Goal: Navigation & Orientation: Locate item on page

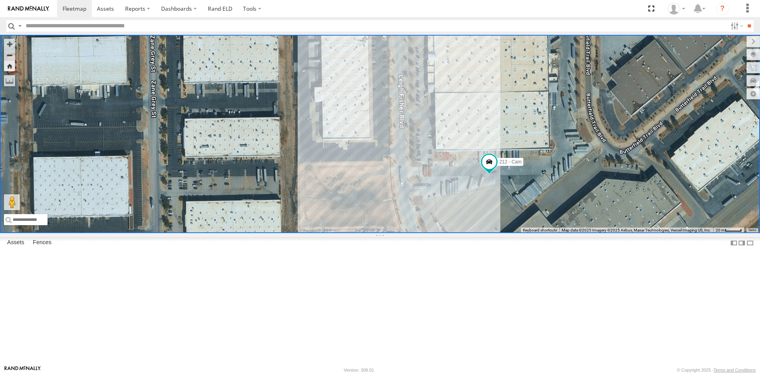
click at [67, 82] on div "212 - Cam" at bounding box center [380, 134] width 760 height 198
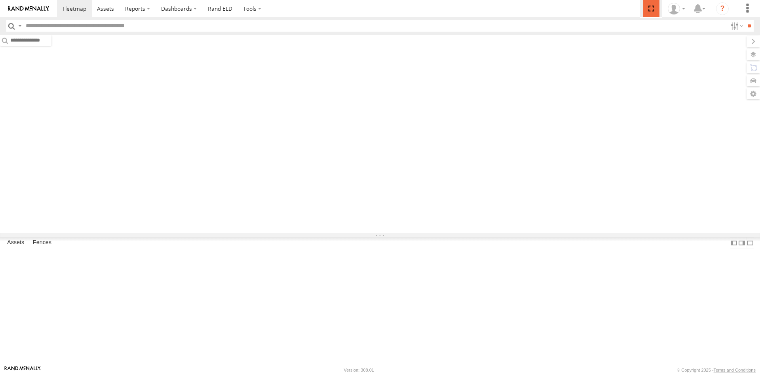
click at [647, 9] on span at bounding box center [651, 8] width 16 height 17
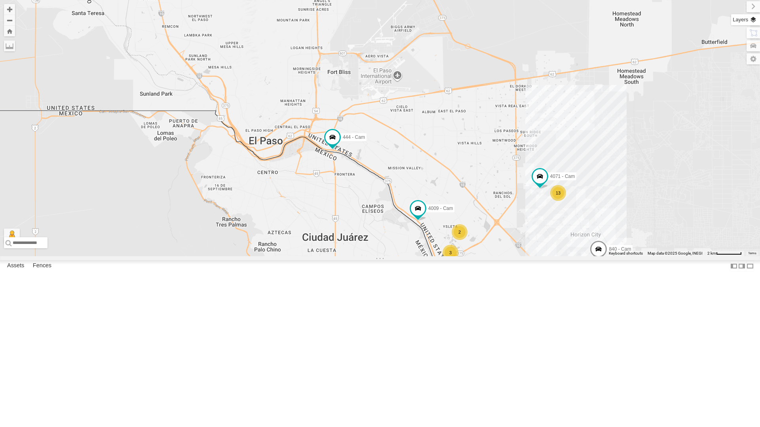
click at [751, 17] on label at bounding box center [745, 19] width 29 height 11
click at [0, 0] on span "Basemaps" at bounding box center [0, 0] width 0 height 0
click at [0, 0] on span "Satellite + Roadmap" at bounding box center [0, 0] width 0 height 0
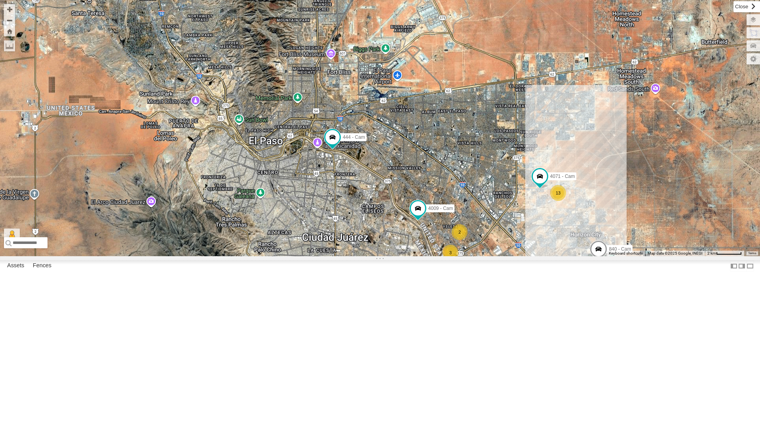
click at [733, 4] on label at bounding box center [746, 6] width 27 height 11
click at [562, 201] on div "13" at bounding box center [558, 193] width 16 height 16
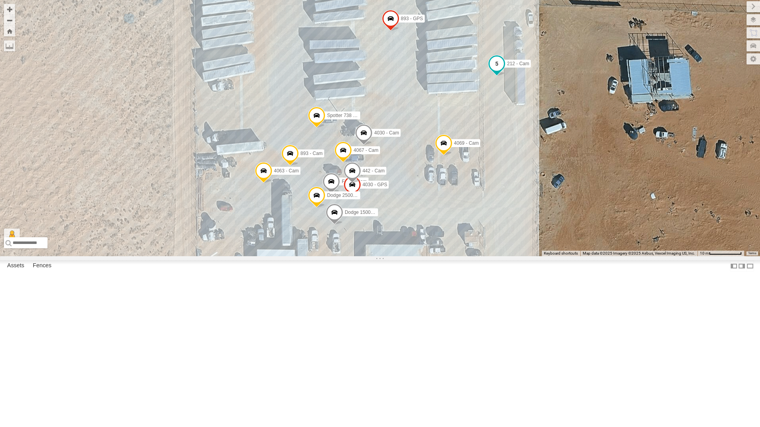
click at [497, 71] on span at bounding box center [497, 64] width 14 height 14
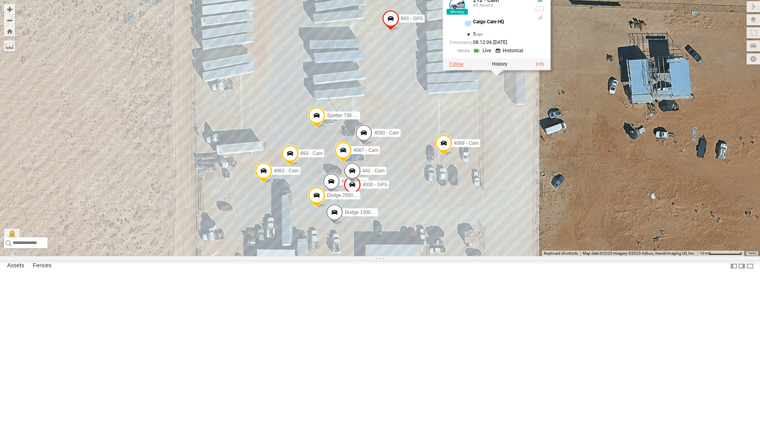
click at [452, 67] on label at bounding box center [456, 65] width 14 height 6
